Goal: Task Accomplishment & Management: Use online tool/utility

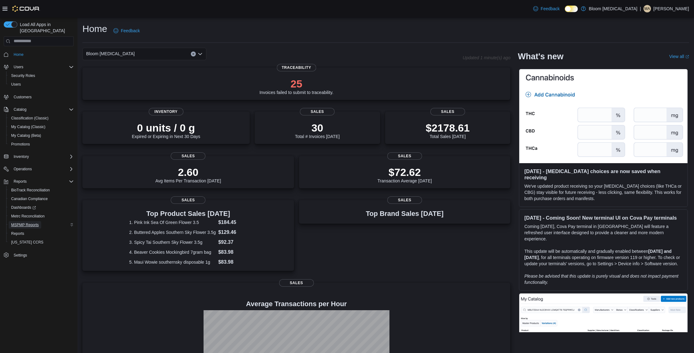
click at [32, 222] on span "MSPMP Reports" at bounding box center [25, 224] width 28 height 5
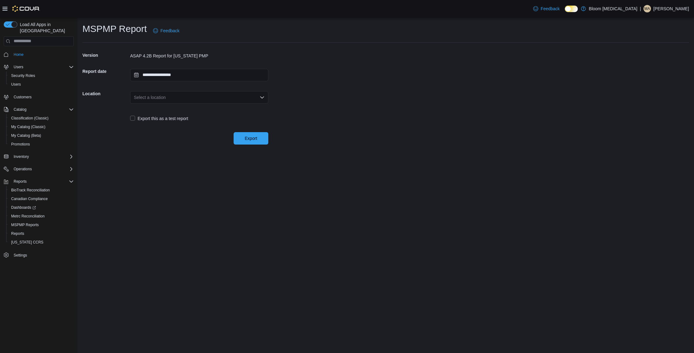
click at [233, 100] on div "Select a location" at bounding box center [199, 97] width 138 height 12
drag, startPoint x: 242, startPoint y: 119, endPoint x: 247, endPoint y: 124, distance: 7.3
click at [242, 119] on span "[STREET_ADDRESS][PERSON_NAME]" at bounding box center [202, 117] width 123 height 6
click at [255, 139] on span "Export" at bounding box center [251, 138] width 12 height 6
